Goal: Complete application form: Complete application form

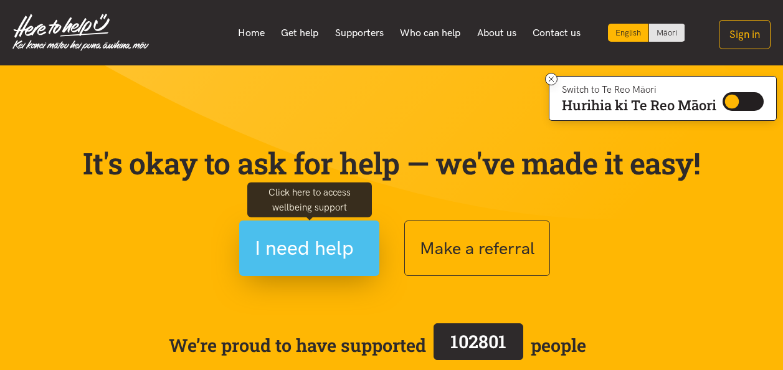
click at [288, 249] on span "I need help" at bounding box center [304, 248] width 99 height 32
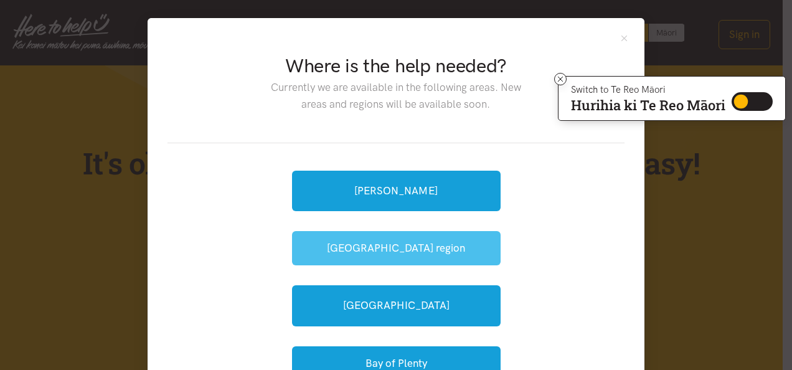
click at [306, 245] on button "[GEOGRAPHIC_DATA] region" at bounding box center [396, 248] width 209 height 34
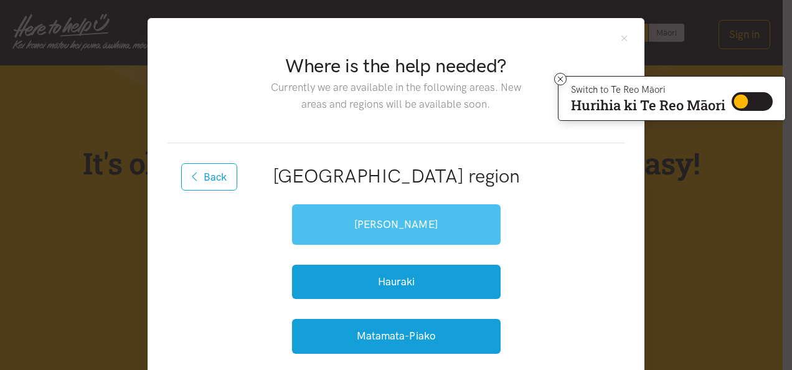
click at [314, 229] on link "[PERSON_NAME]" at bounding box center [396, 224] width 209 height 40
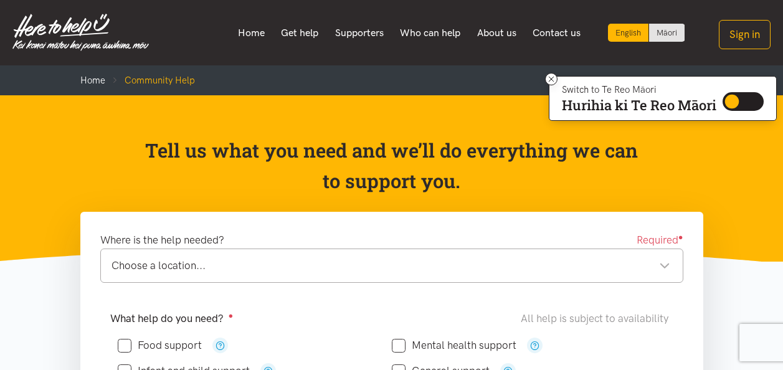
scroll to position [323, 0]
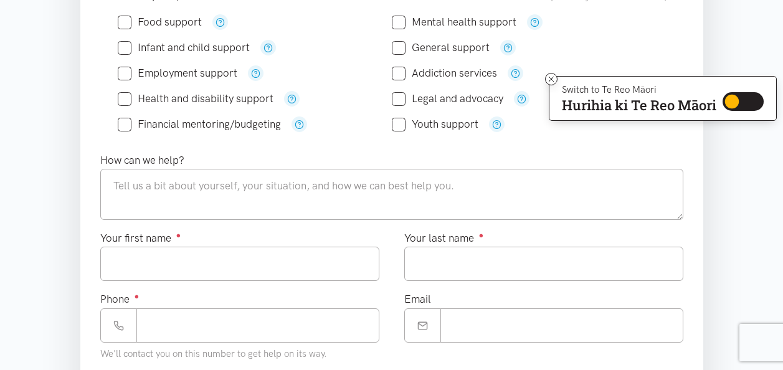
click at [123, 24] on input "Food support" at bounding box center [160, 22] width 84 height 11
checkbox input "true"
click at [402, 51] on input "General support" at bounding box center [441, 47] width 98 height 11
checkbox input "true"
click at [127, 105] on icon at bounding box center [125, 99] width 14 height 14
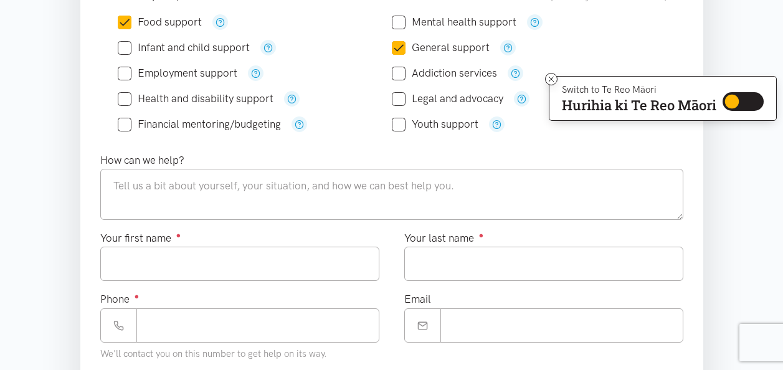
click at [127, 98] on input "Health and disability support" at bounding box center [196, 98] width 156 height 11
checkbox input "true"
click at [121, 128] on input "Financial mentoring/budgeting" at bounding box center [199, 124] width 163 height 11
checkbox input "true"
click at [403, 76] on input "Addiction services" at bounding box center [444, 73] width 105 height 11
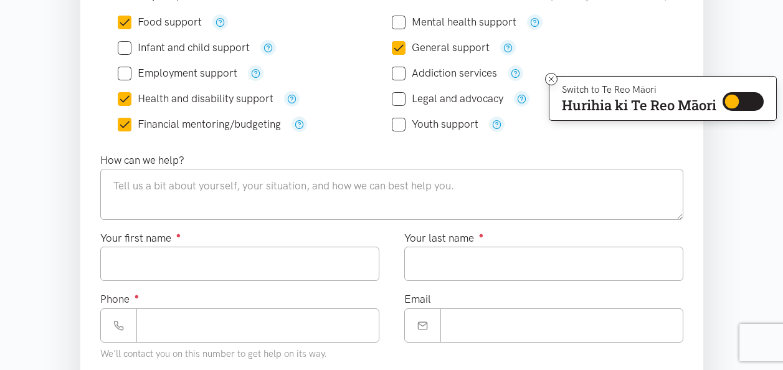
checkbox input "true"
drag, startPoint x: 403, startPoint y: 76, endPoint x: 393, endPoint y: 102, distance: 27.4
click at [393, 102] on div "Food support" at bounding box center [392, 73] width 548 height 128
click at [396, 102] on input "Legal and advocacy" at bounding box center [447, 98] width 111 height 11
checkbox input "true"
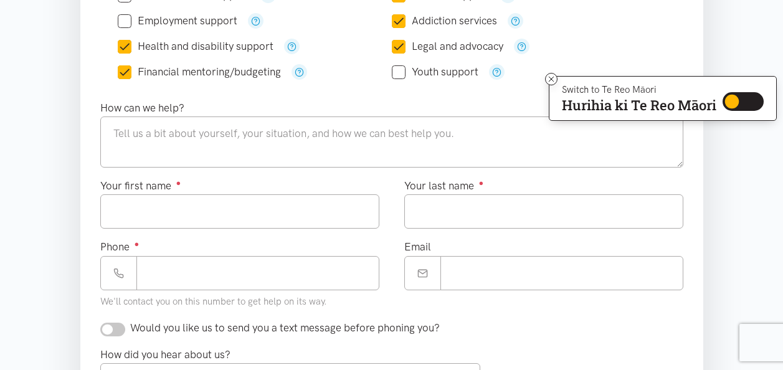
scroll to position [373, 0]
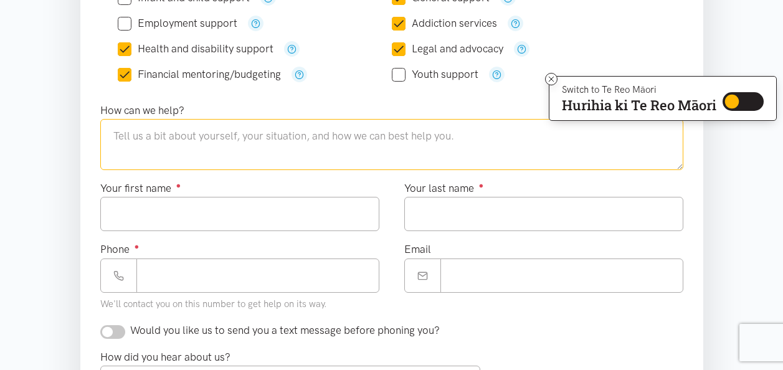
click at [586, 131] on textarea at bounding box center [391, 144] width 583 height 51
type textarea "needing health advise in hospital finational support"
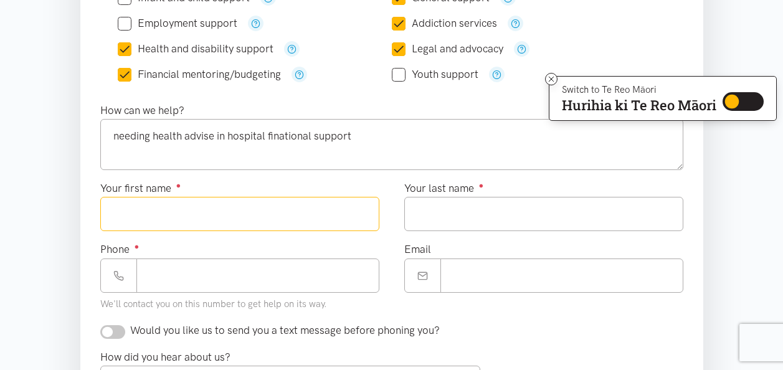
click at [246, 205] on input "Your first name ●" at bounding box center [239, 214] width 279 height 34
type input "****"
click at [440, 214] on input "Your last name ●" at bounding box center [543, 214] width 279 height 34
type input "*****"
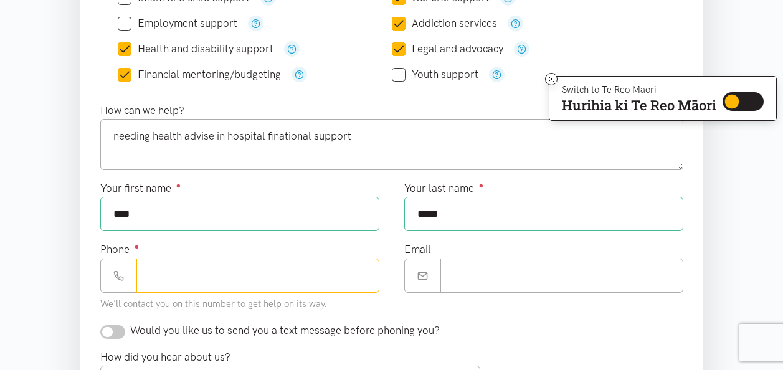
click at [273, 276] on input "Phone ●" at bounding box center [257, 275] width 243 height 34
type input "**********"
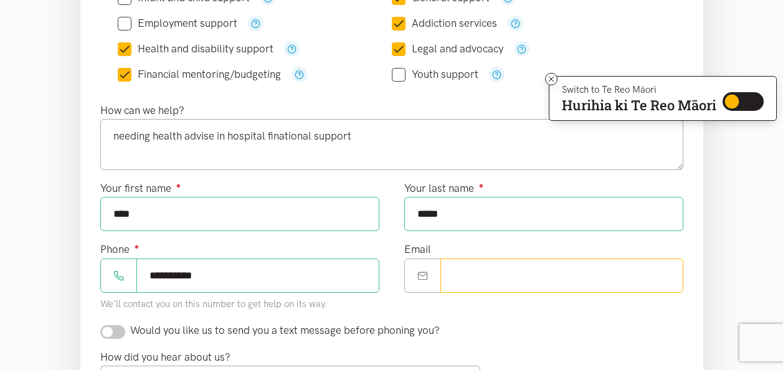
click at [475, 275] on input "Email" at bounding box center [561, 275] width 243 height 34
type input "**********"
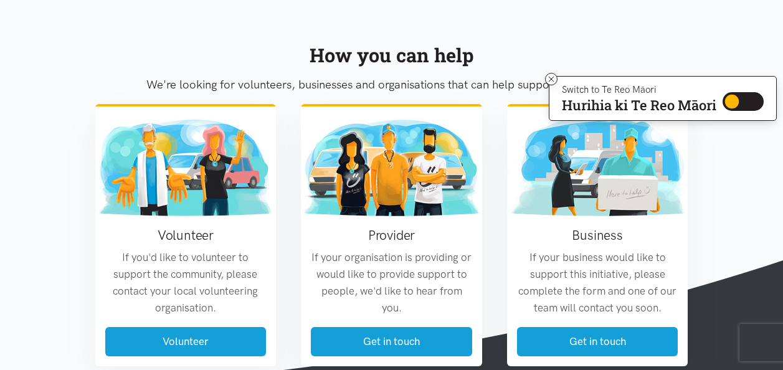
scroll to position [696, 0]
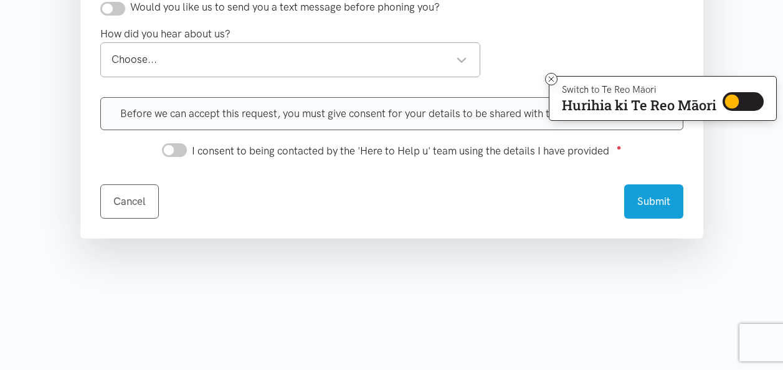
click at [465, 57] on div "Choose..." at bounding box center [289, 59] width 356 height 17
click at [547, 78] on icon at bounding box center [551, 79] width 9 height 9
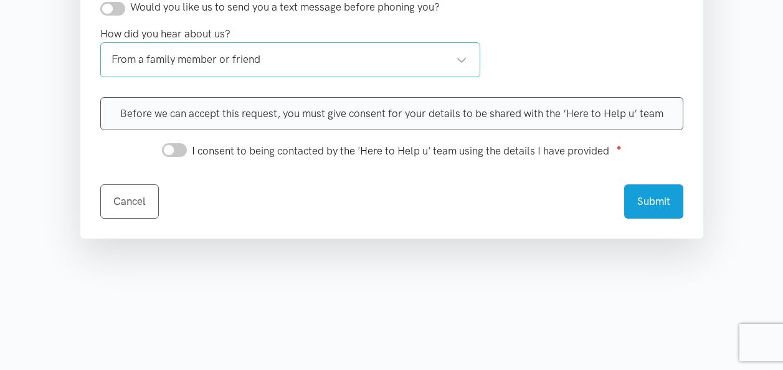
click at [172, 149] on input "I consent to being contacted by the 'Here to Help u' team using the details I h…" at bounding box center [174, 150] width 25 height 14
checkbox input "true"
click at [653, 203] on button "Submit" at bounding box center [653, 199] width 59 height 34
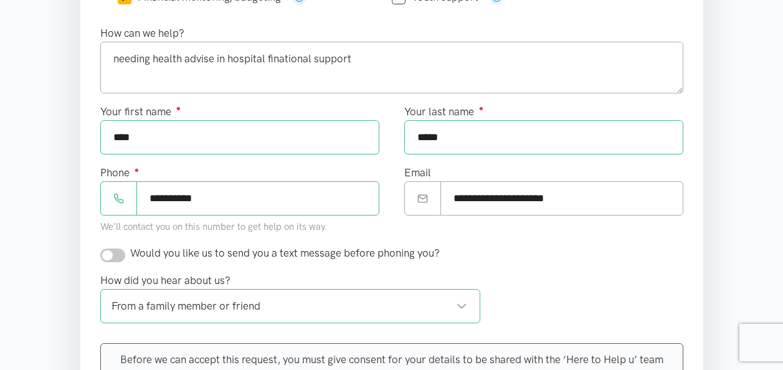
scroll to position [473, 0]
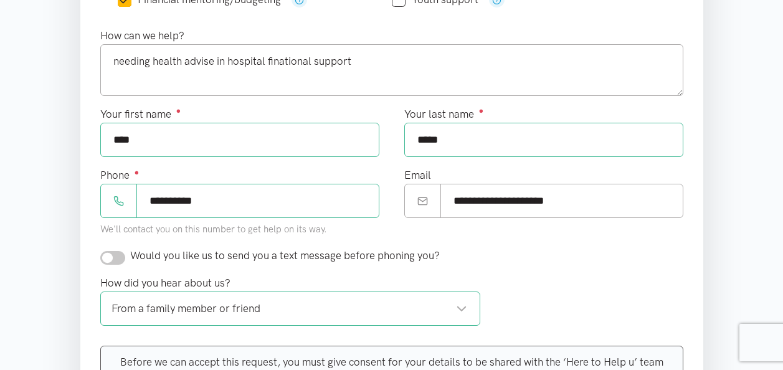
click at [299, 134] on input "****" at bounding box center [239, 140] width 279 height 34
type input "****"
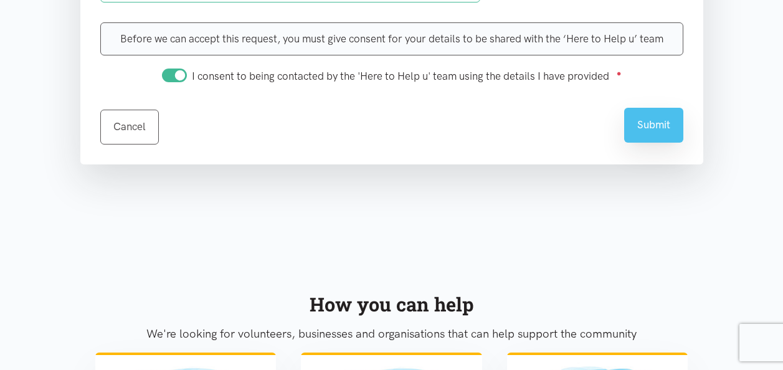
click at [664, 142] on button "Submit" at bounding box center [653, 125] width 59 height 34
click at [652, 119] on button "Submit" at bounding box center [653, 125] width 59 height 34
click at [653, 121] on button "Submit" at bounding box center [653, 125] width 59 height 34
click at [624, 108] on button "Submit" at bounding box center [653, 125] width 59 height 34
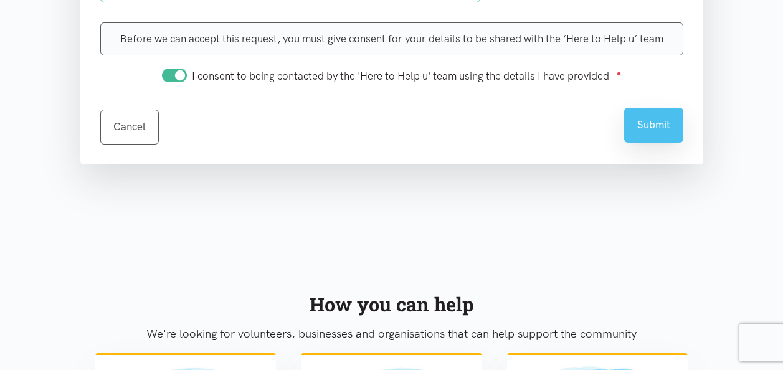
click at [624, 108] on button "Submit" at bounding box center [653, 125] width 59 height 34
click at [648, 121] on button "Submit" at bounding box center [653, 125] width 59 height 34
click at [624, 108] on button "Submit" at bounding box center [653, 125] width 59 height 34
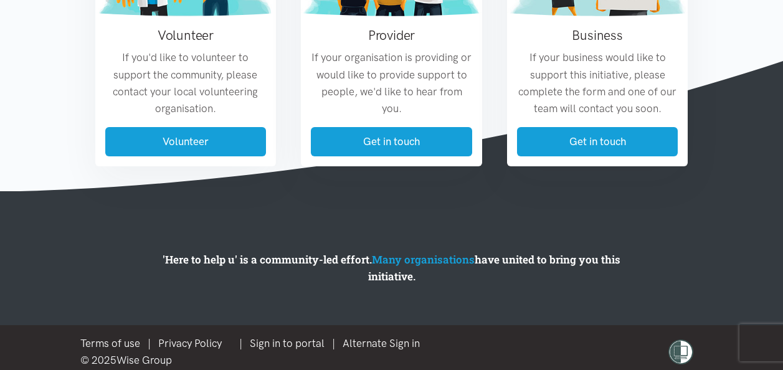
scroll to position [1253, 0]
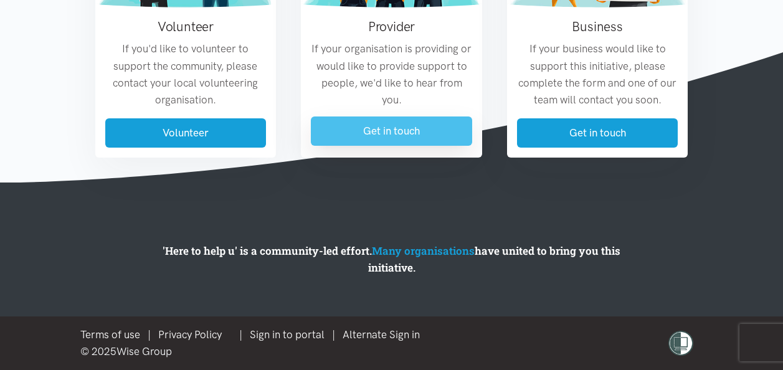
click at [381, 130] on link "Get in touch" at bounding box center [391, 130] width 161 height 29
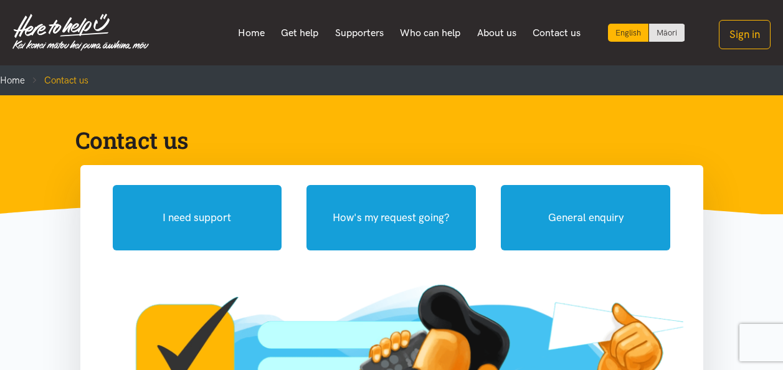
scroll to position [323, 0]
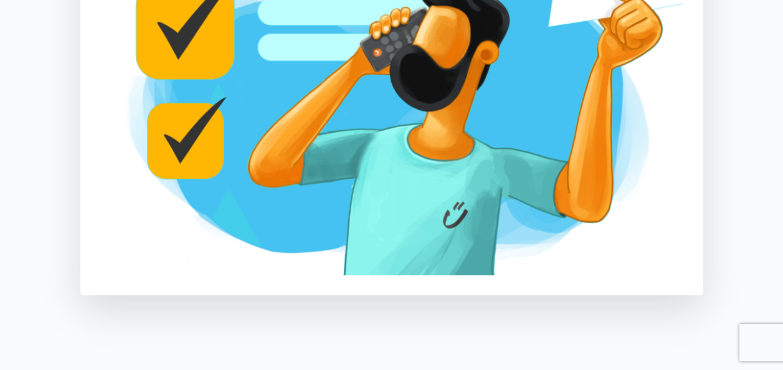
click at [782, 230] on section "I need support How's my request going? General enquiry Fill out this form and o…" at bounding box center [391, 108] width 783 height 533
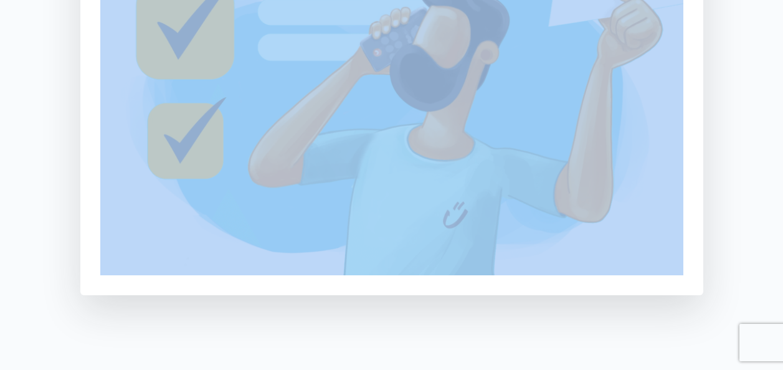
click at [782, 230] on section "I need support How's my request going? General enquiry Fill out this form and o…" at bounding box center [391, 108] width 783 height 533
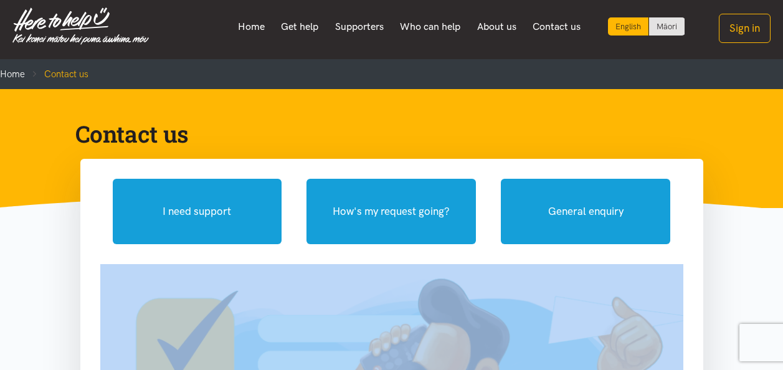
scroll to position [0, 0]
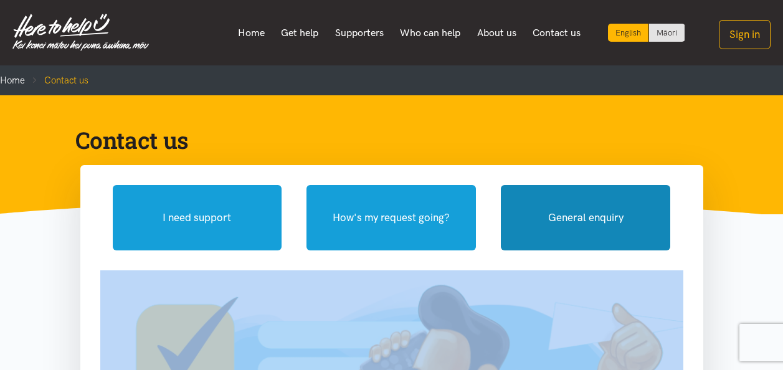
click at [555, 213] on button "General enquiry" at bounding box center [585, 217] width 169 height 65
